Goal: Task Accomplishment & Management: Complete application form

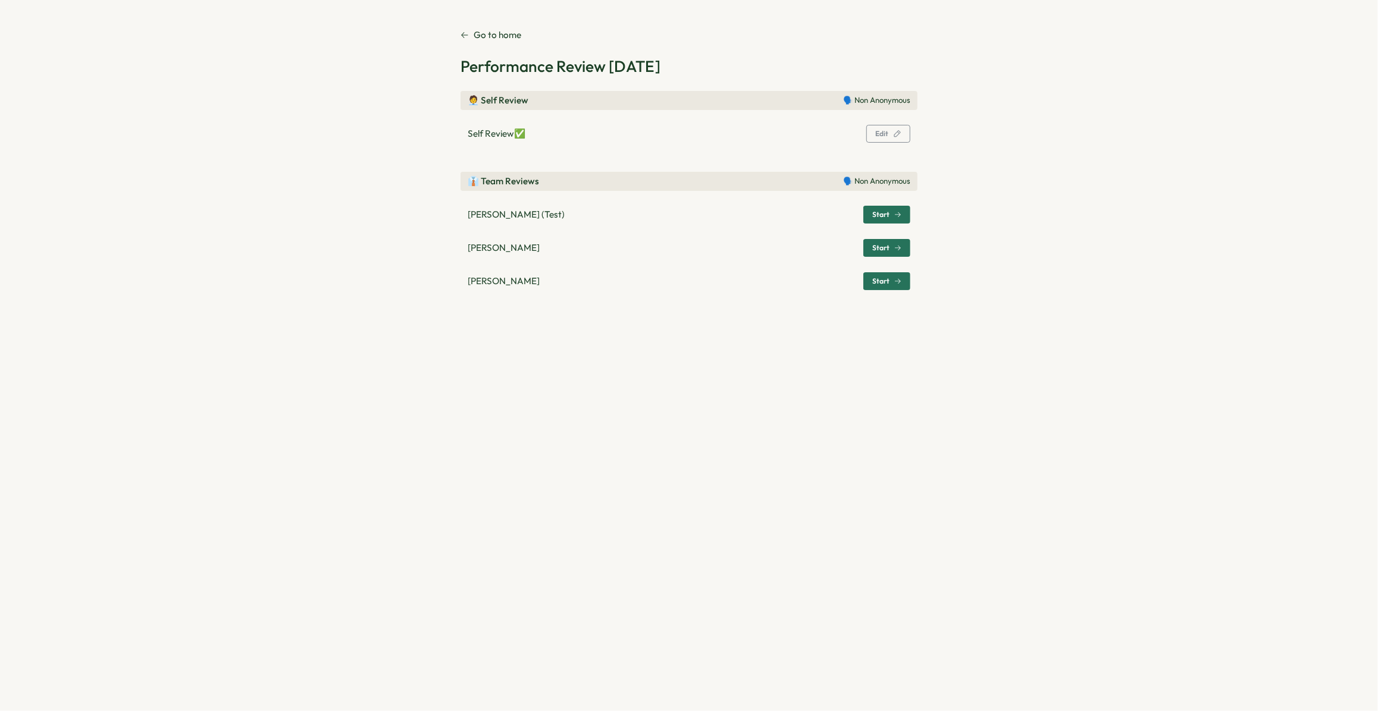
drag, startPoint x: 463, startPoint y: 182, endPoint x: 528, endPoint y: 185, distance: 64.9
click at [528, 185] on div "👔 Team Reviews 🗣️ Non Anonymous" at bounding box center [688, 181] width 457 height 19
click at [874, 215] on span "Start" at bounding box center [880, 214] width 17 height 7
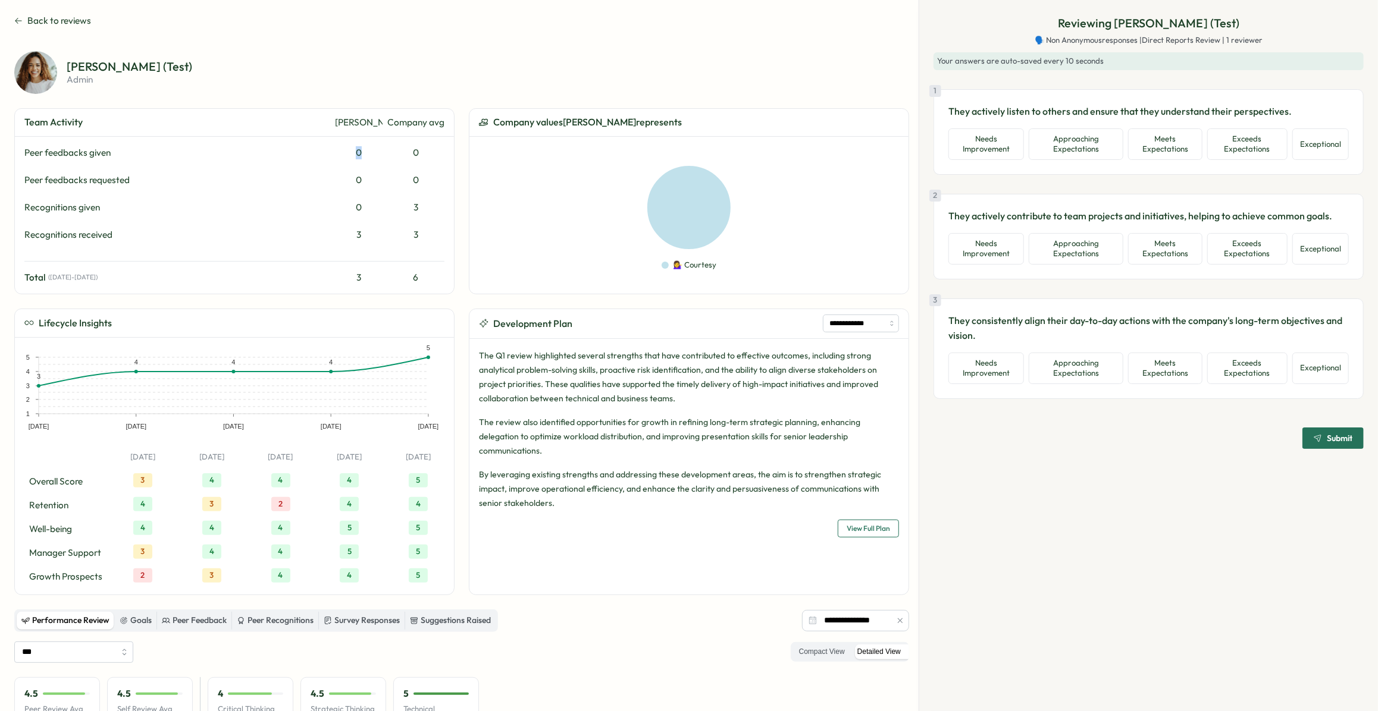
drag, startPoint x: 347, startPoint y: 153, endPoint x: 361, endPoint y: 154, distance: 13.7
click at [361, 154] on div "0" at bounding box center [359, 152] width 48 height 13
drag, startPoint x: 353, startPoint y: 213, endPoint x: 363, endPoint y: 212, distance: 9.5
click at [363, 212] on div "0" at bounding box center [359, 207] width 48 height 13
click at [454, 262] on div "**********" at bounding box center [461, 351] width 895 height 487
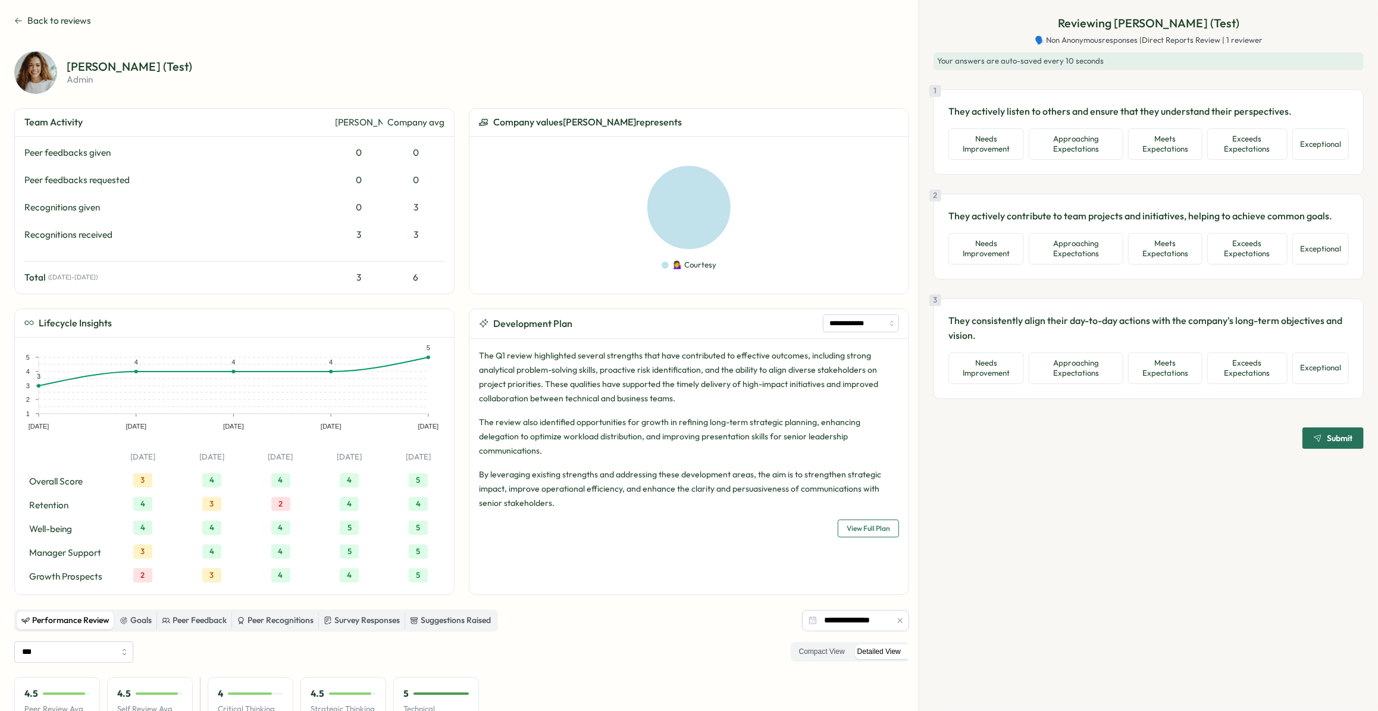
click at [391, 120] on div "Company avg" at bounding box center [415, 122] width 57 height 13
drag, startPoint x: 391, startPoint y: 120, endPoint x: 429, endPoint y: 117, distance: 38.1
click at [429, 117] on div "Company avg" at bounding box center [415, 122] width 57 height 13
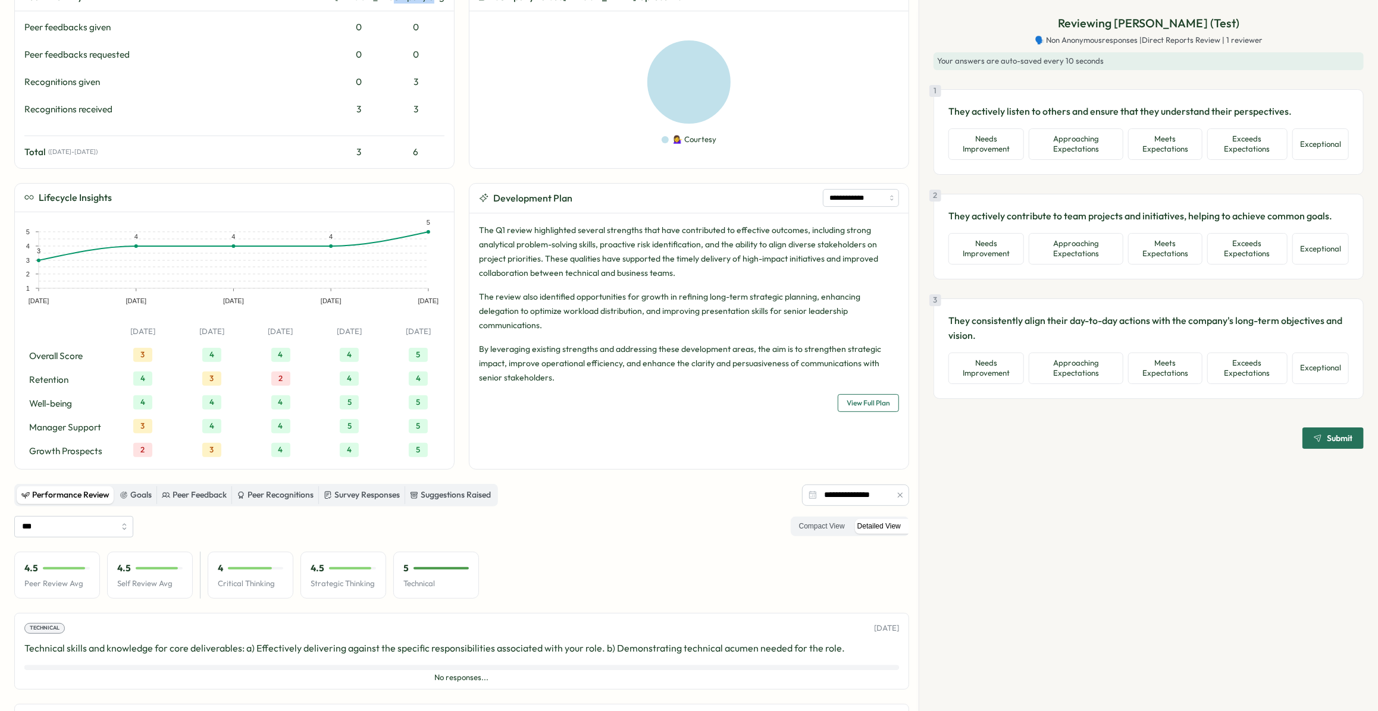
scroll to position [140, 0]
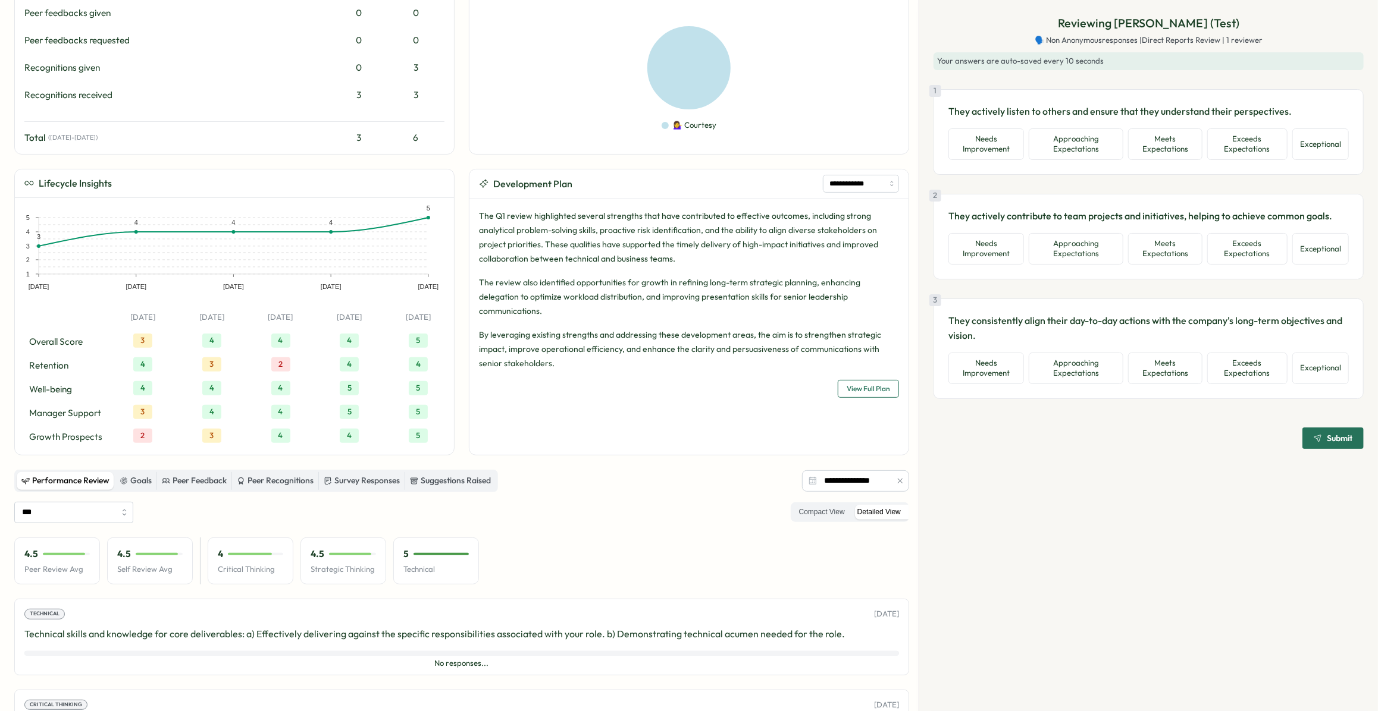
click at [482, 219] on p "The Q1 review highlighted several strengths that have contributed to effective …" at bounding box center [689, 237] width 420 height 57
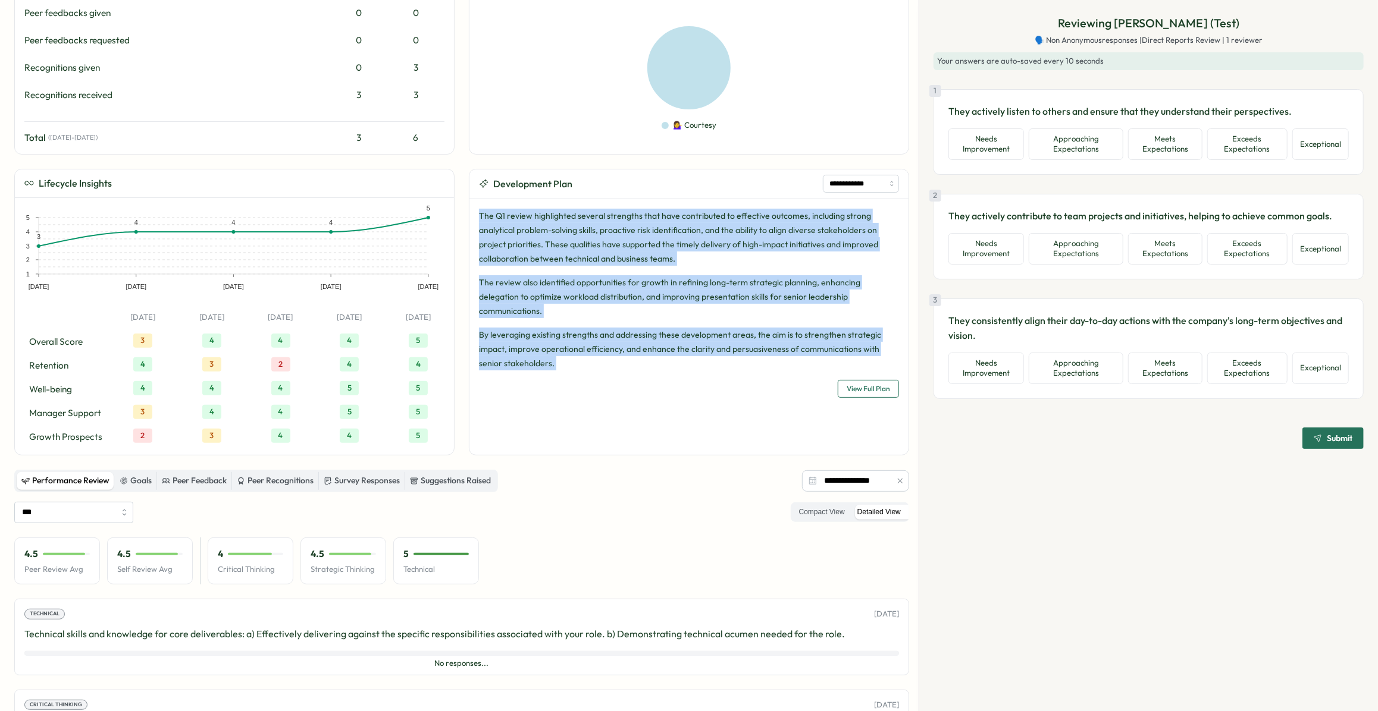
drag, startPoint x: 482, startPoint y: 219, endPoint x: 537, endPoint y: 350, distance: 142.6
click at [536, 355] on div "The Q1 review highlighted several strengths that have contributed to effective …" at bounding box center [689, 290] width 420 height 162
click at [537, 350] on p "By leveraging existing strengths and addressing these development areas, the ai…" at bounding box center [689, 349] width 420 height 43
drag, startPoint x: 537, startPoint y: 350, endPoint x: 480, endPoint y: 219, distance: 143.3
click at [480, 219] on div "The Q1 review highlighted several strengths that have contributed to effective …" at bounding box center [689, 290] width 420 height 162
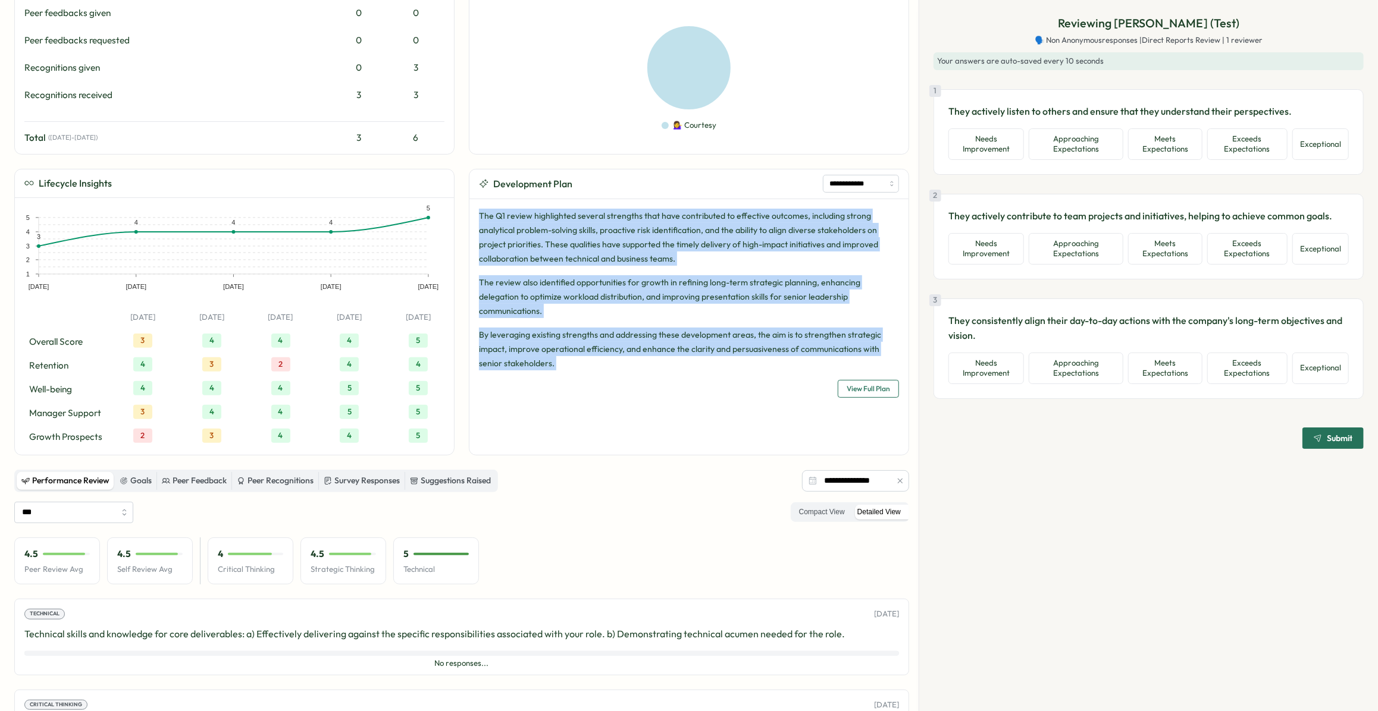
click at [480, 219] on p "The Q1 review highlighted several strengths that have contributed to effective …" at bounding box center [689, 237] width 420 height 57
drag, startPoint x: 480, startPoint y: 219, endPoint x: 545, endPoint y: 352, distance: 147.9
click at [545, 352] on div "The Q1 review highlighted several strengths that have contributed to effective …" at bounding box center [689, 290] width 420 height 162
click at [540, 352] on p "By leveraging existing strengths and addressing these development areas, the ai…" at bounding box center [689, 349] width 420 height 43
drag, startPoint x: 540, startPoint y: 352, endPoint x: 478, endPoint y: 213, distance: 152.0
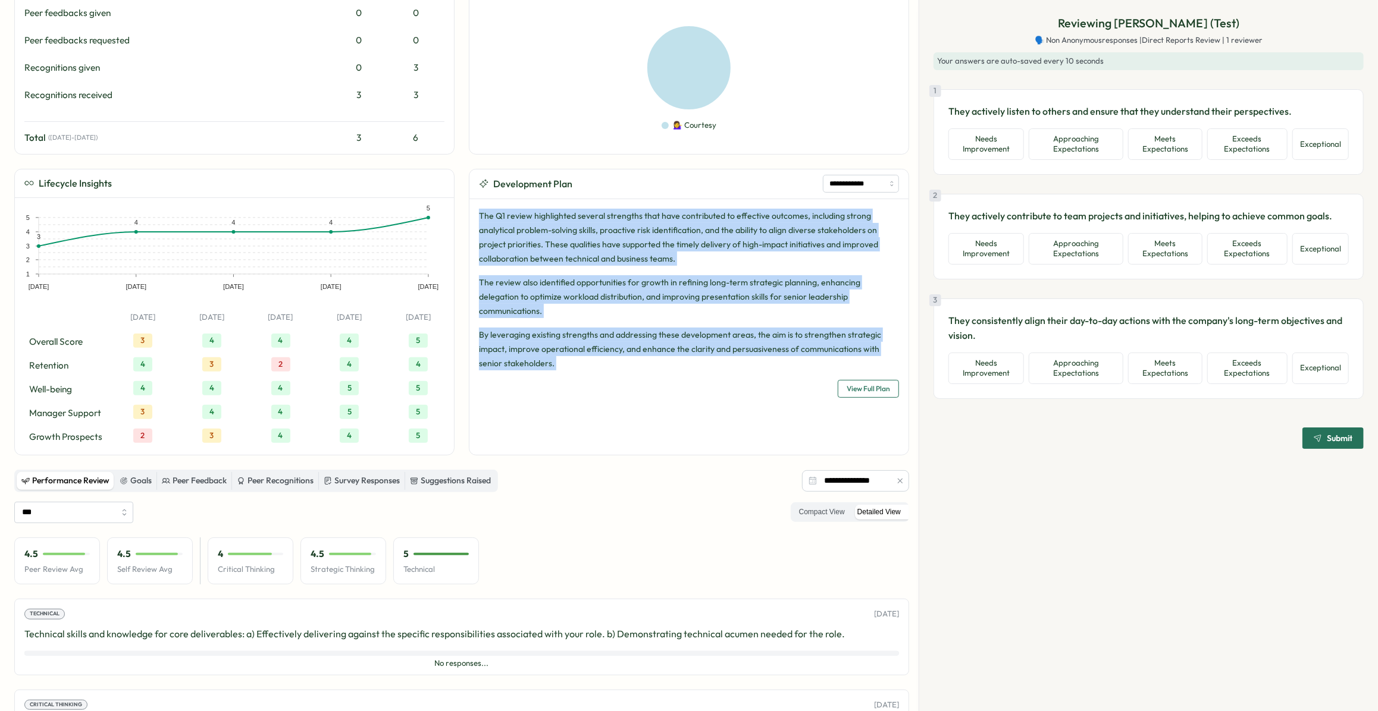
click at [479, 213] on div "The Q1 review highlighted several strengths that have contributed to effective …" at bounding box center [689, 290] width 420 height 162
click at [507, 299] on p "The review also identified opportunities for growth in refining long-term strat…" at bounding box center [689, 296] width 420 height 43
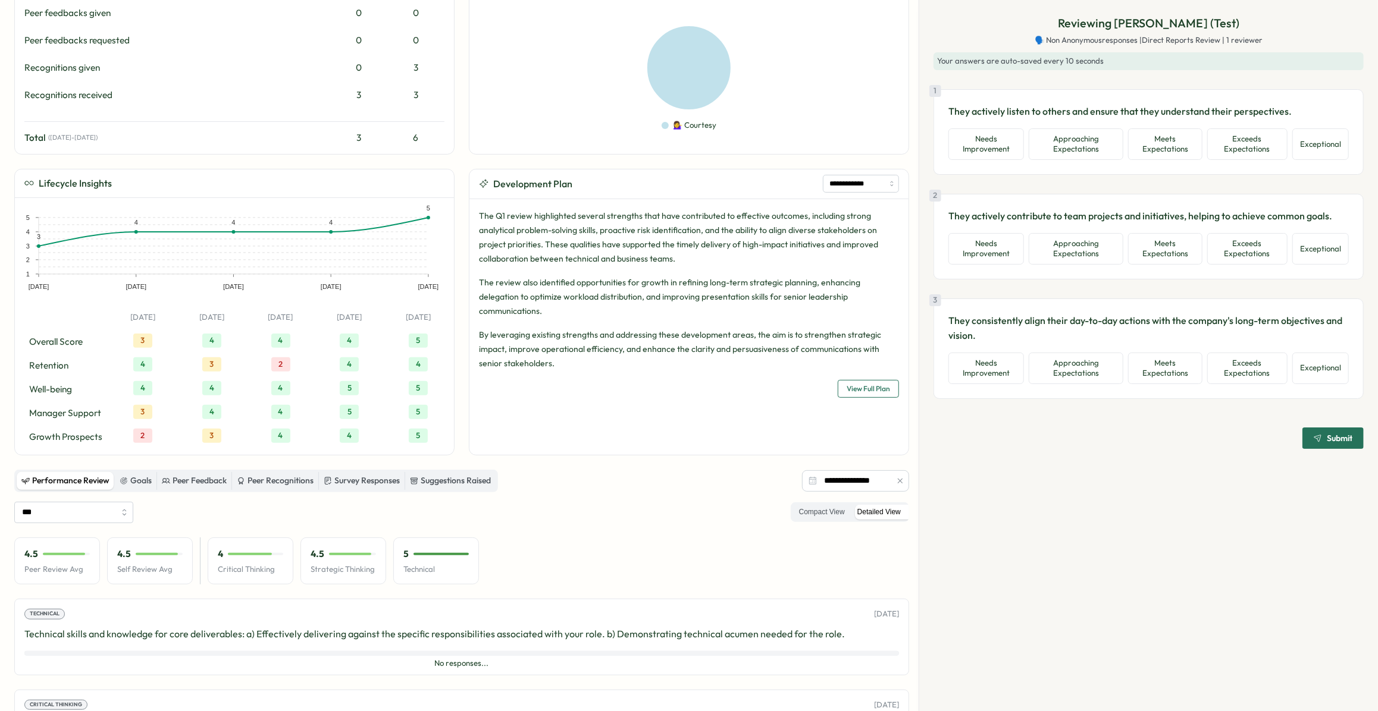
click at [550, 350] on p "By leveraging existing strengths and addressing these development areas, the ai…" at bounding box center [689, 349] width 420 height 43
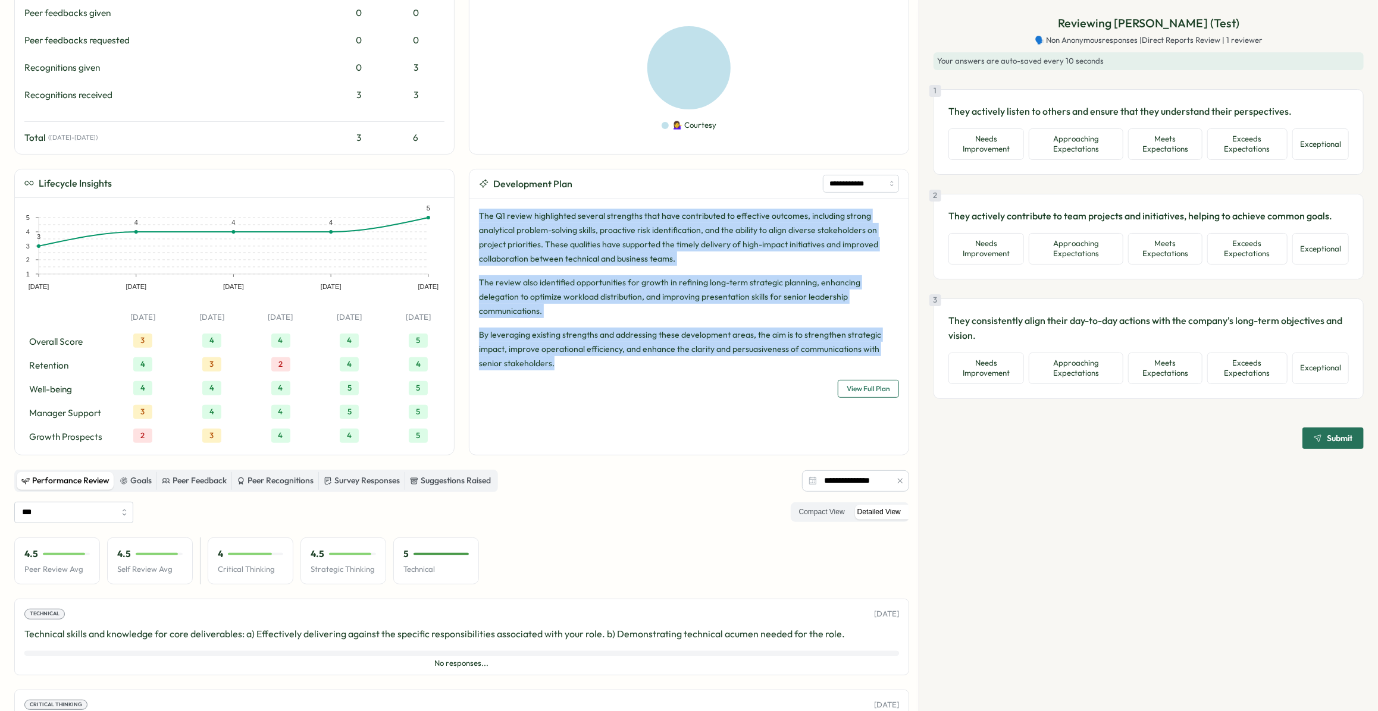
drag, startPoint x: 550, startPoint y: 350, endPoint x: 478, endPoint y: 215, distance: 152.7
click at [479, 215] on div "The Q1 review highlighted several strengths that have contributed to effective …" at bounding box center [689, 290] width 420 height 162
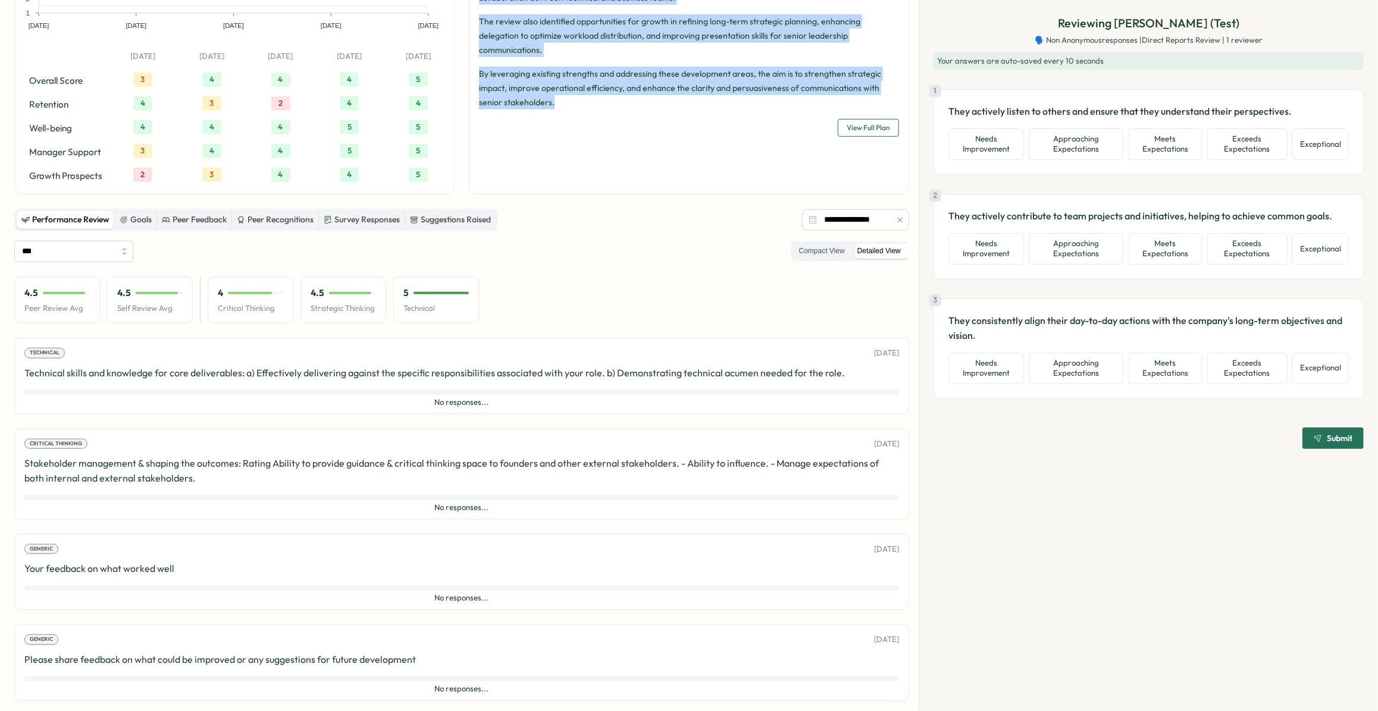
scroll to position [452, 0]
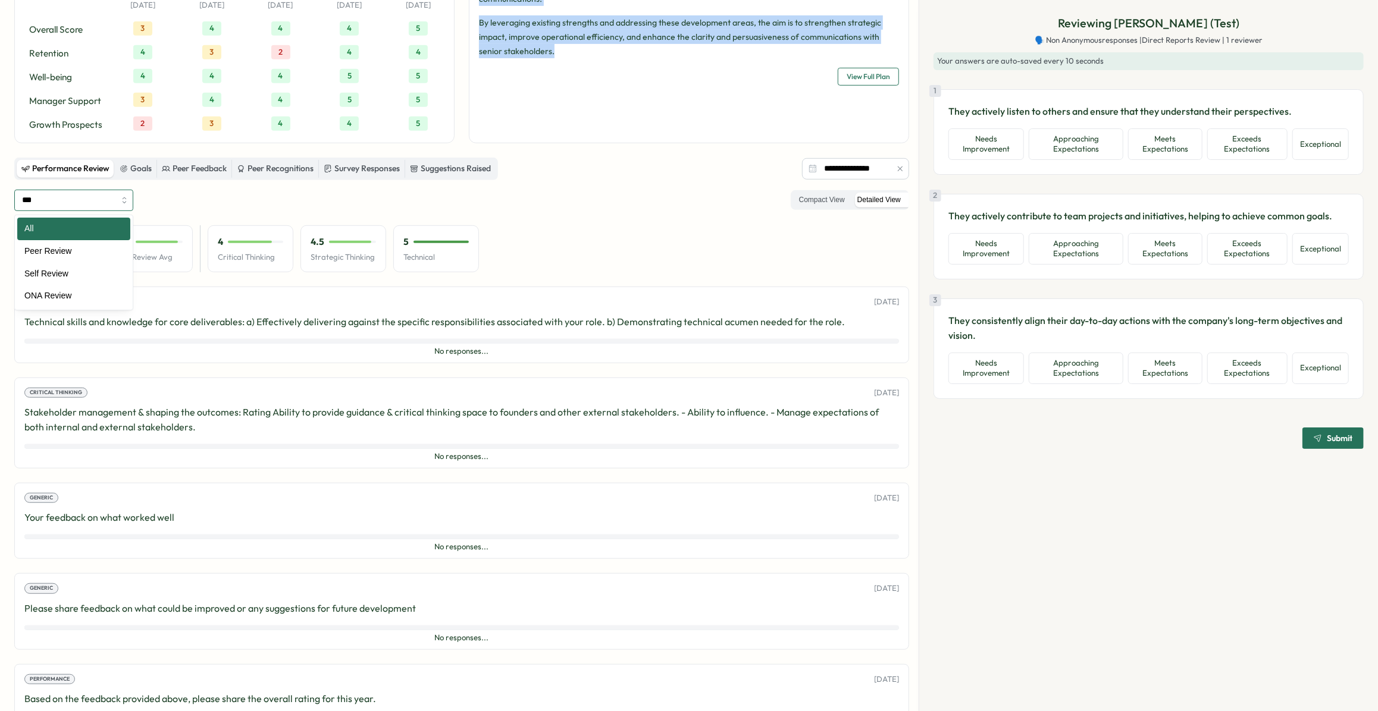
click at [108, 200] on input "***" at bounding box center [73, 200] width 119 height 21
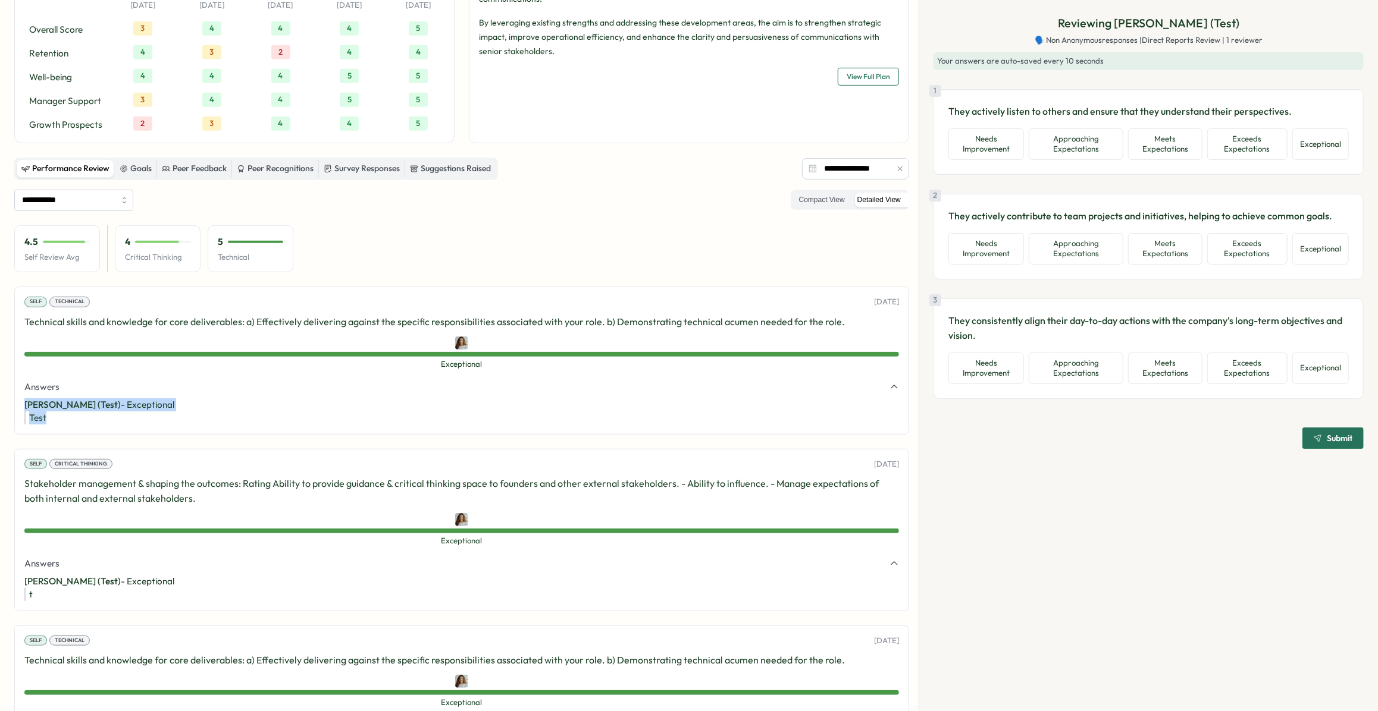
drag, startPoint x: 102, startPoint y: 423, endPoint x: 24, endPoint y: 401, distance: 81.0
click at [24, 401] on div "[PERSON_NAME] (Test) - Exceptional Test" at bounding box center [461, 412] width 874 height 26
click at [98, 198] on input "**********" at bounding box center [73, 200] width 119 height 21
type input "**********"
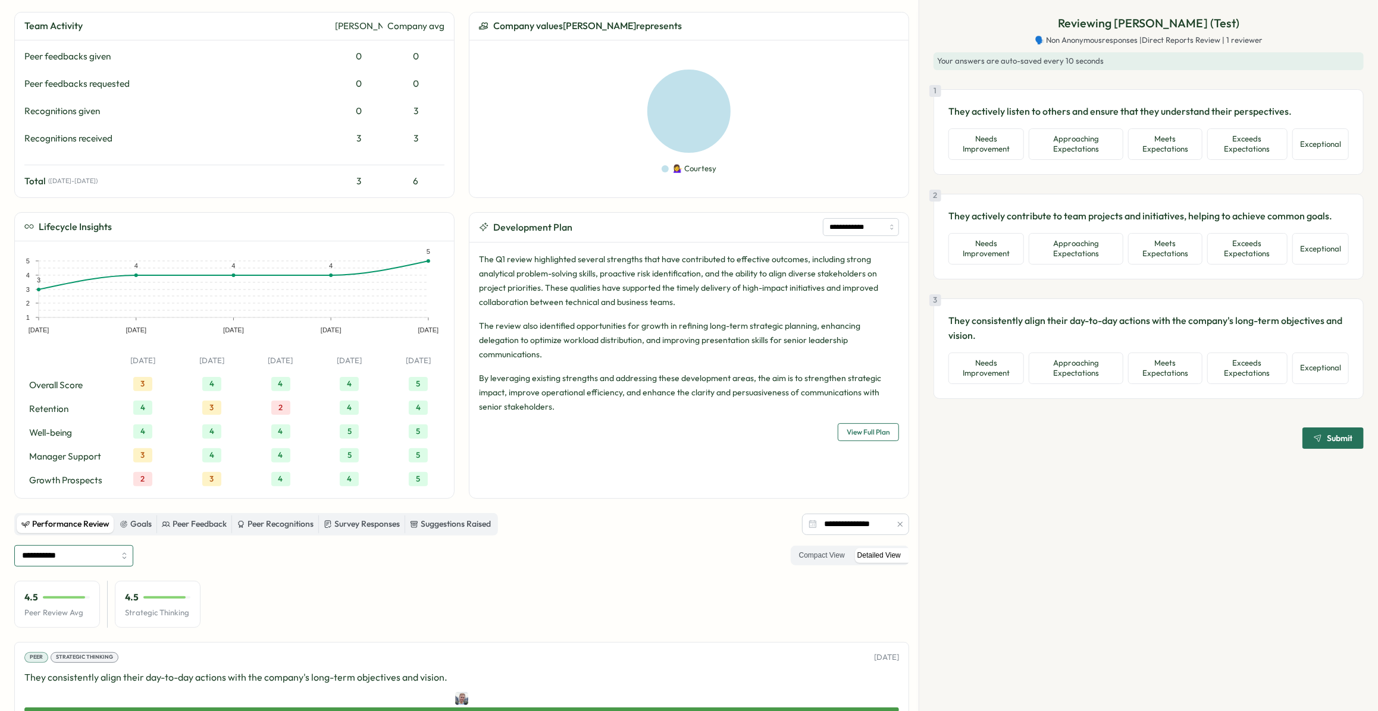
scroll to position [82, 0]
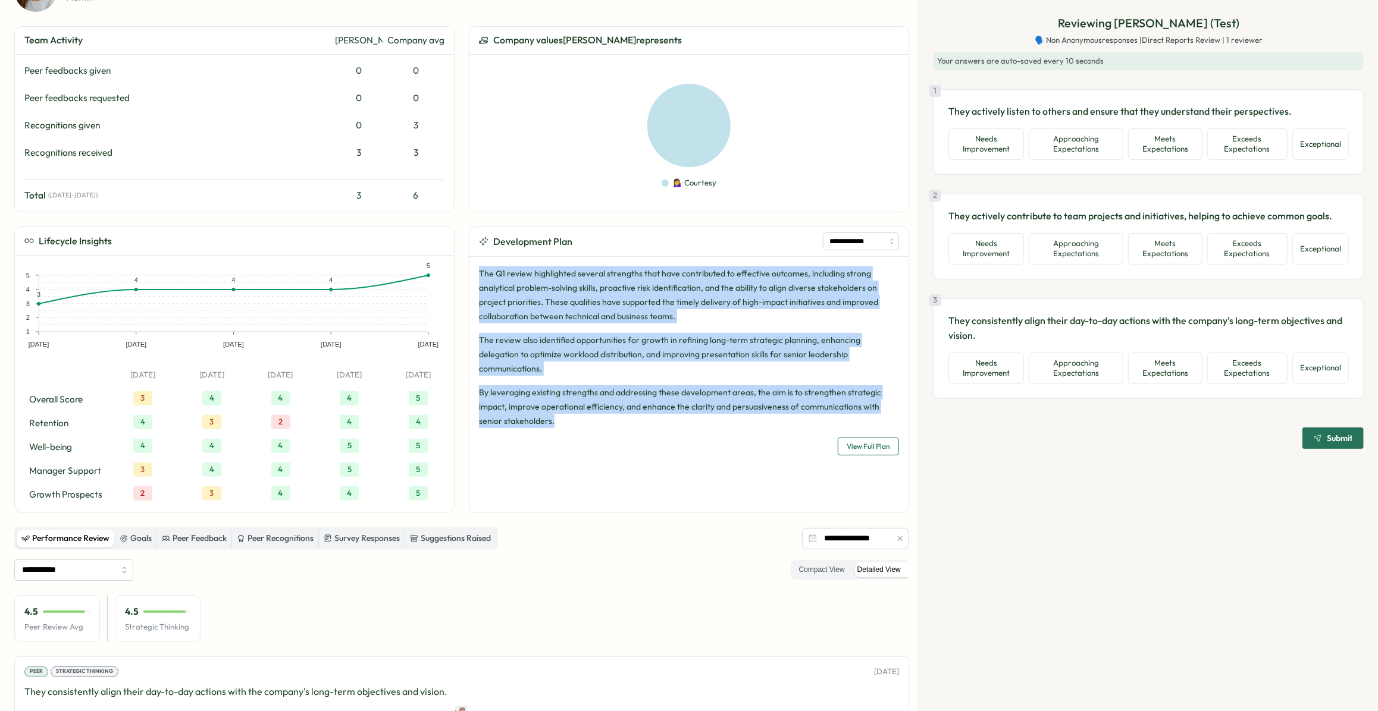
drag, startPoint x: 509, startPoint y: 262, endPoint x: 609, endPoint y: 406, distance: 174.9
click at [609, 406] on div "The Q1 review highlighted several strengths that have contributed to effective …" at bounding box center [688, 385] width 439 height 256
click at [1191, 136] on button "Meets Expectations" at bounding box center [1165, 144] width 74 height 32
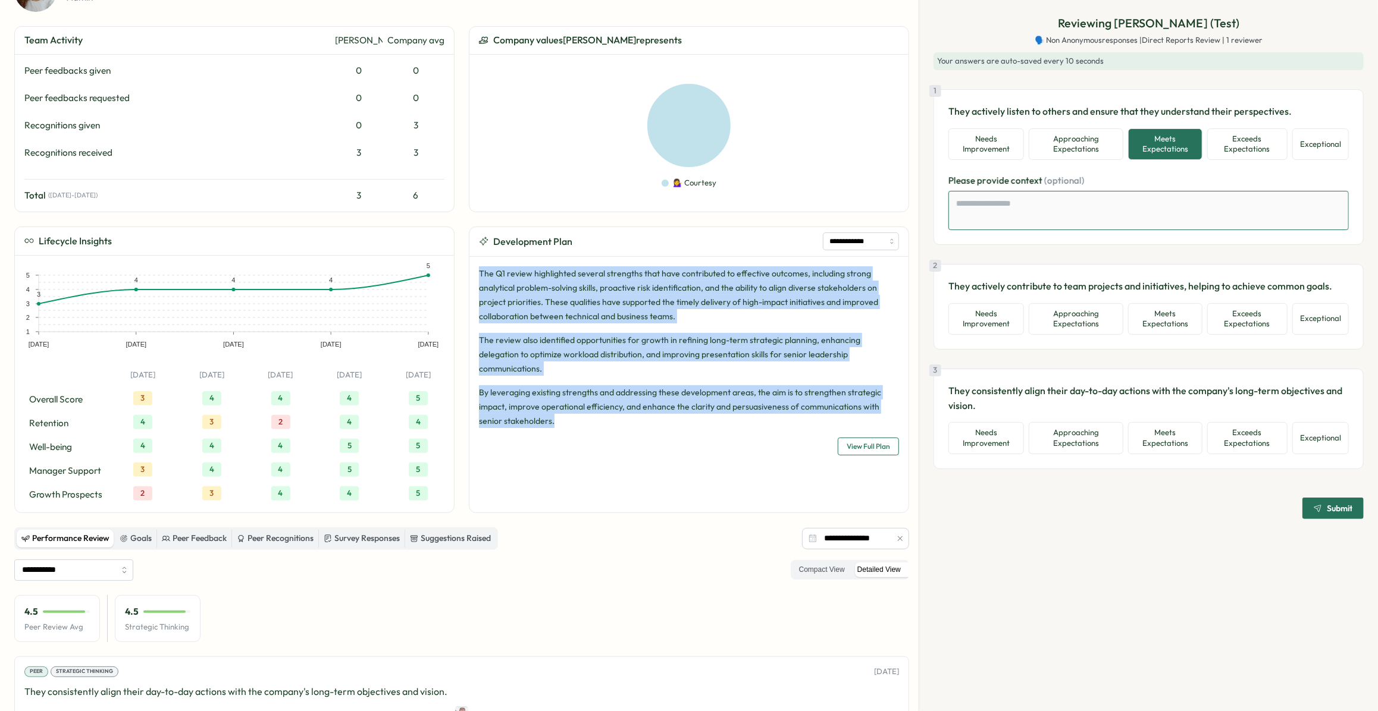
click at [1111, 198] on textarea at bounding box center [1148, 210] width 400 height 39
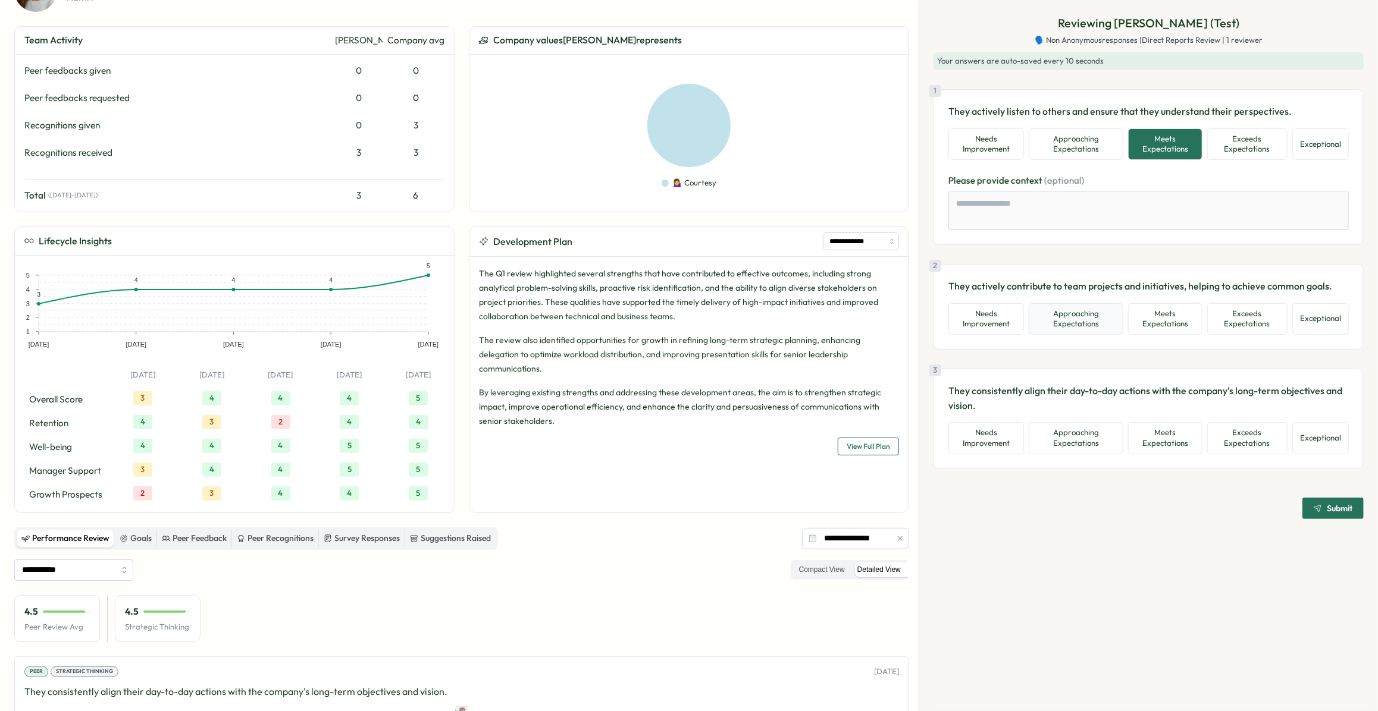
click at [1083, 326] on button "Approaching Expectations" at bounding box center [1075, 319] width 95 height 32
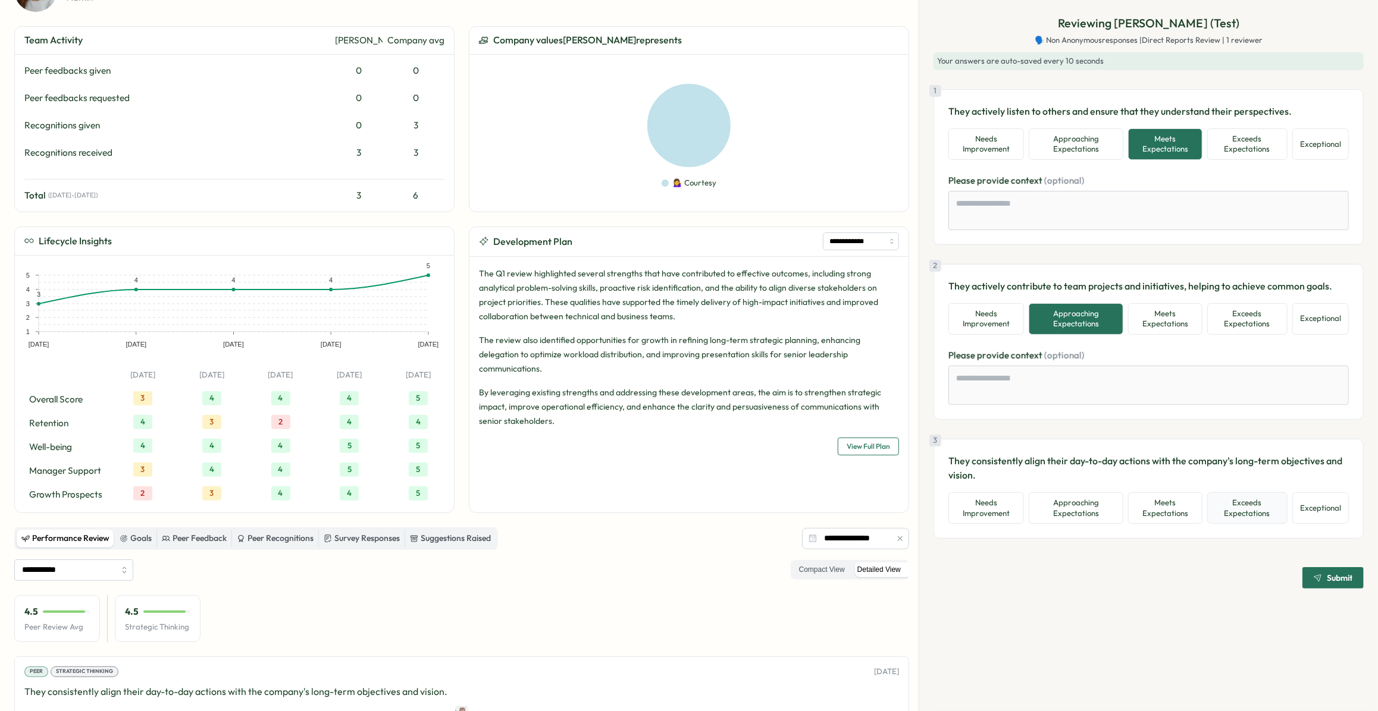
click at [1231, 506] on button "Exceeds Expectations" at bounding box center [1247, 509] width 80 height 32
type textarea "*"
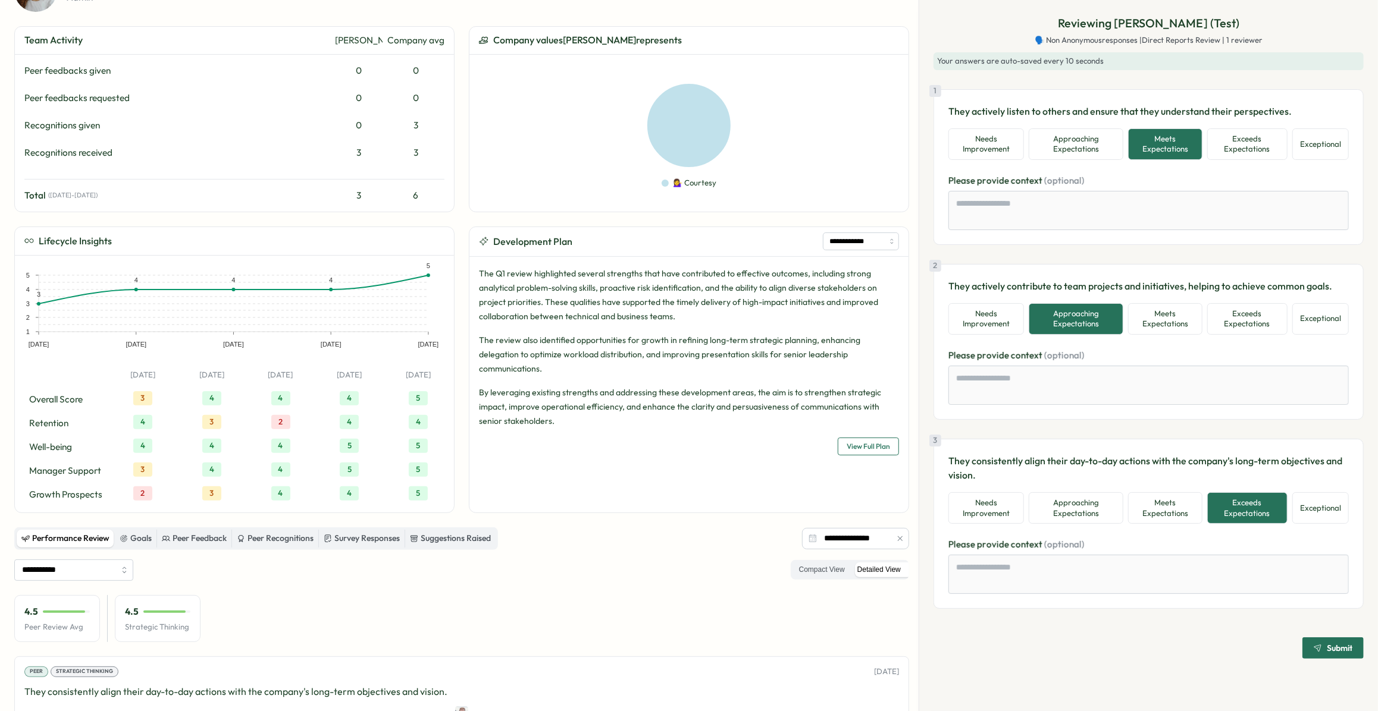
click at [1337, 654] on span "Submit" at bounding box center [1332, 648] width 39 height 20
